Goal: Information Seeking & Learning: Learn about a topic

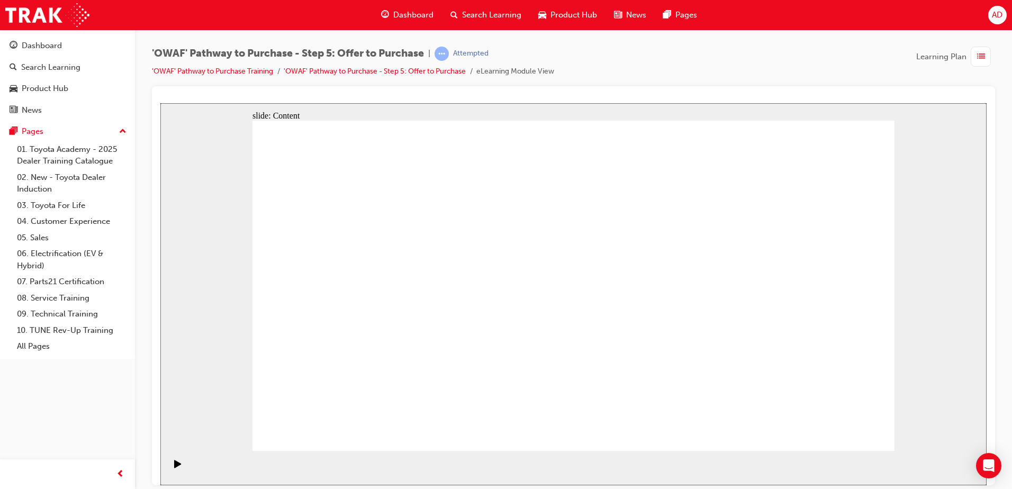
drag, startPoint x: 591, startPoint y: 217, endPoint x: 659, endPoint y: 217, distance: 68.3
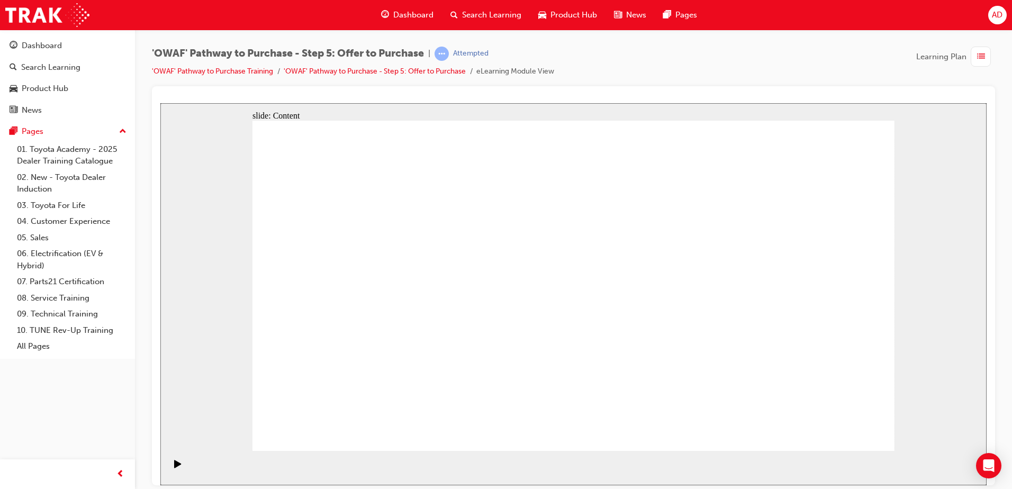
drag, startPoint x: 566, startPoint y: 222, endPoint x: 529, endPoint y: 233, distance: 38.0
drag, startPoint x: 524, startPoint y: 233, endPoint x: 517, endPoint y: 234, distance: 7.0
drag, startPoint x: 517, startPoint y: 234, endPoint x: 782, endPoint y: 301, distance: 272.4
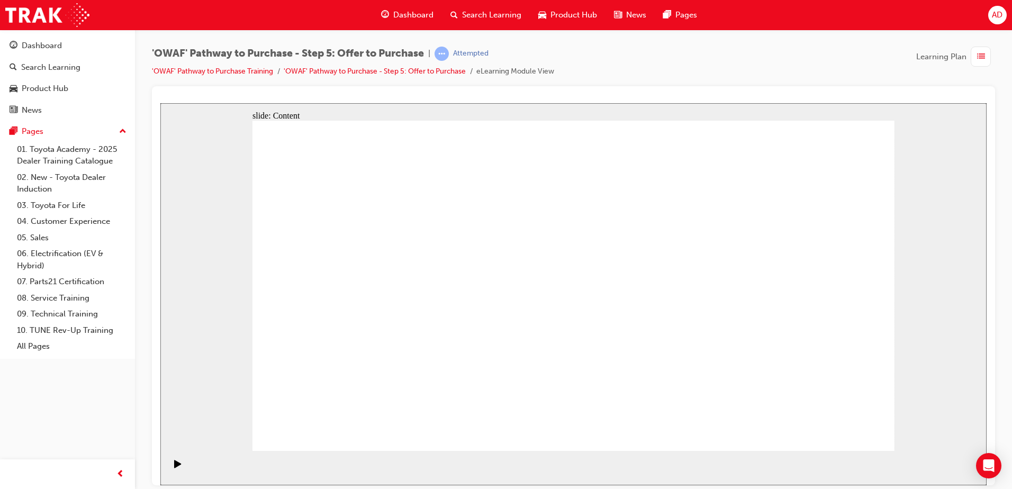
drag, startPoint x: 856, startPoint y: 310, endPoint x: 851, endPoint y: 314, distance: 6.0
drag, startPoint x: 171, startPoint y: 469, endPoint x: 362, endPoint y: 432, distance: 194.6
click at [174, 467] on icon "Play (Ctrl+Alt+P)" at bounding box center [177, 463] width 7 height 8
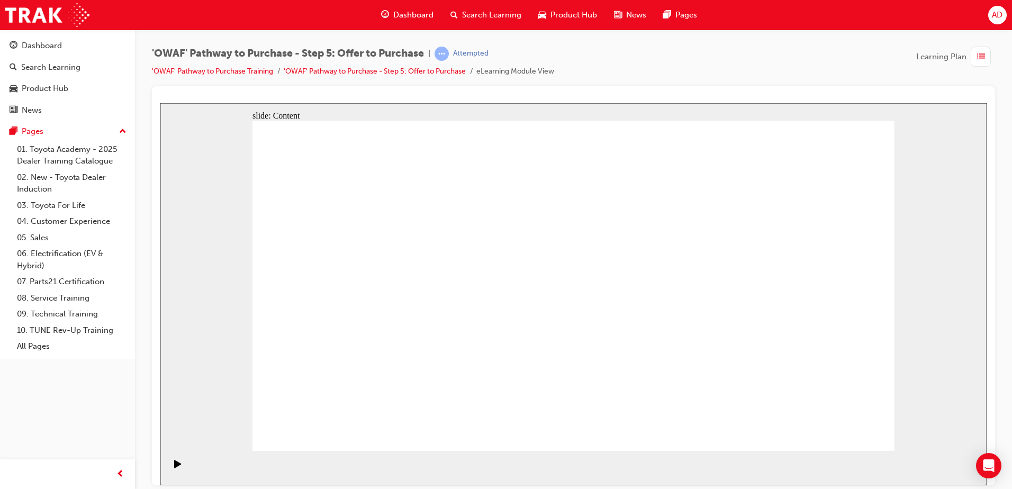
drag, startPoint x: 628, startPoint y: 238, endPoint x: 704, endPoint y: 211, distance: 80.8
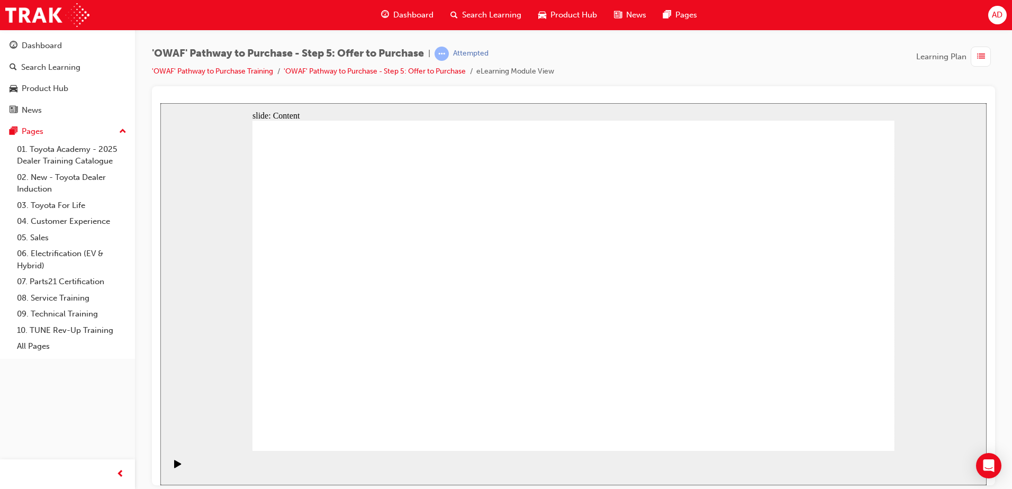
drag, startPoint x: 832, startPoint y: 235, endPoint x: 830, endPoint y: 225, distance: 9.9
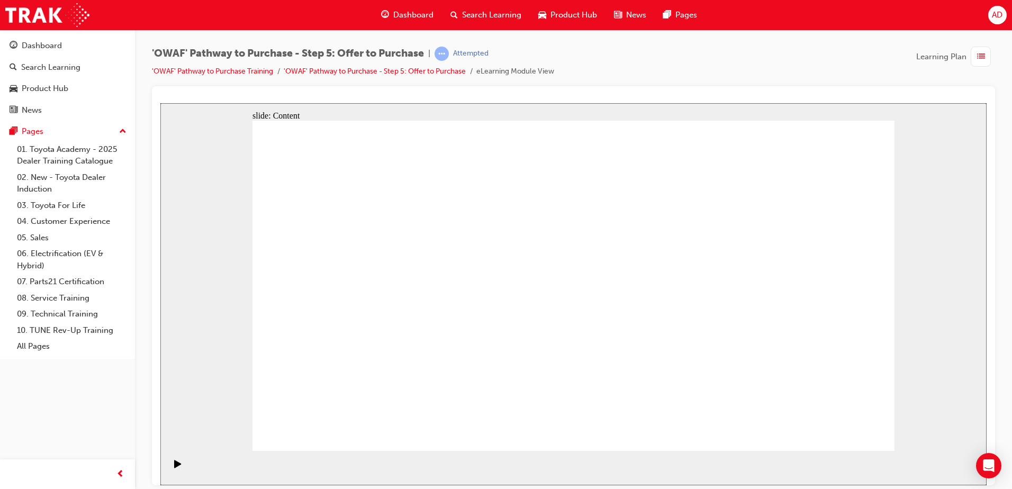
drag, startPoint x: 581, startPoint y: 307, endPoint x: 579, endPoint y: 290, distance: 17.1
drag, startPoint x: 509, startPoint y: 179, endPoint x: 494, endPoint y: 221, distance: 44.3
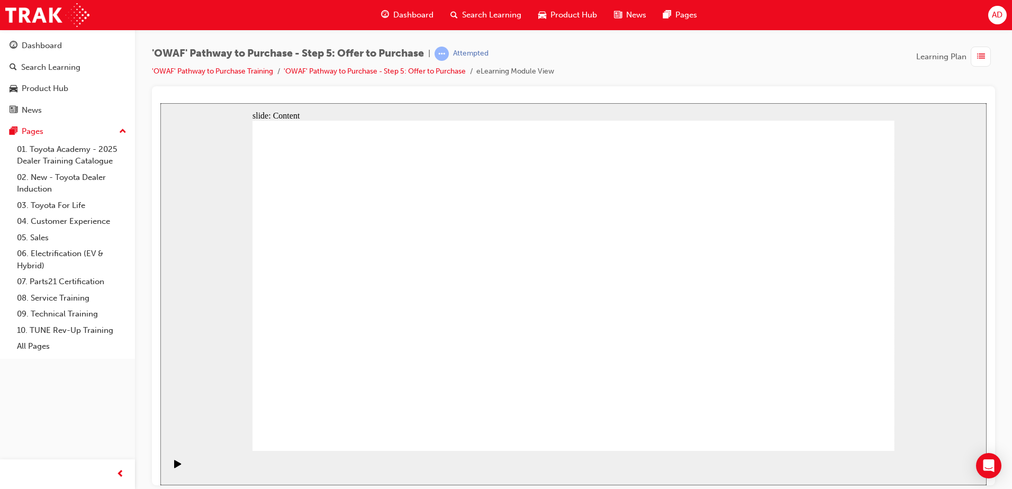
drag, startPoint x: 657, startPoint y: 212, endPoint x: 738, endPoint y: 230, distance: 83.4
